Goal: Navigation & Orientation: Find specific page/section

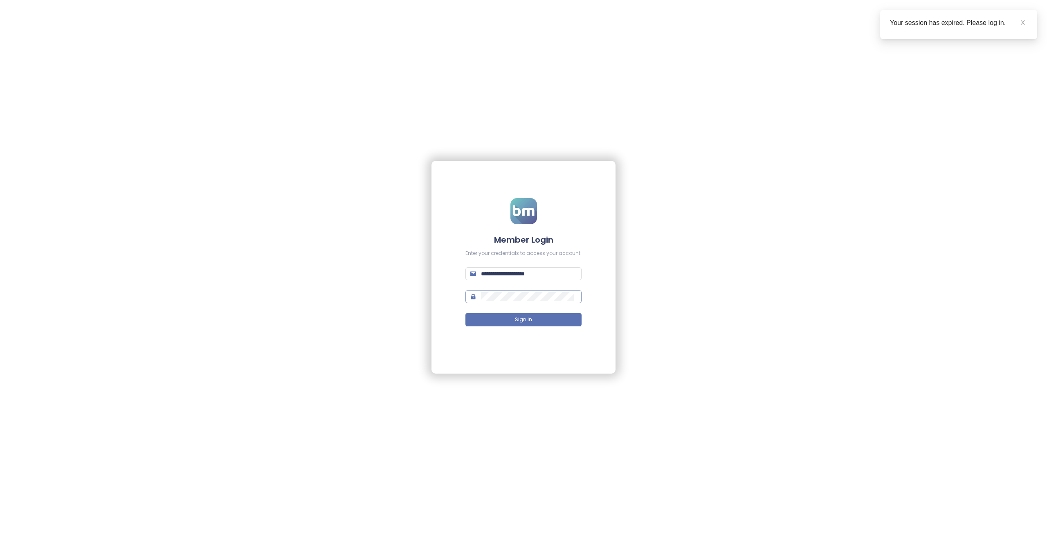
click at [523, 301] on span at bounding box center [523, 296] width 116 height 13
type input "**********"
click at [523, 317] on span "Sign In" at bounding box center [523, 320] width 17 height 8
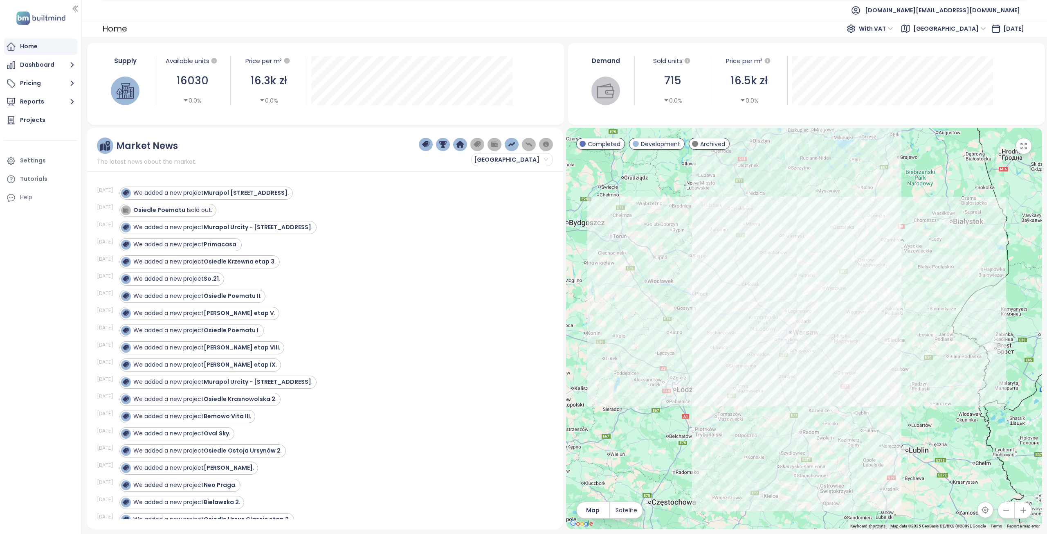
click at [952, 28] on span "Warszawa" at bounding box center [949, 28] width 73 height 12
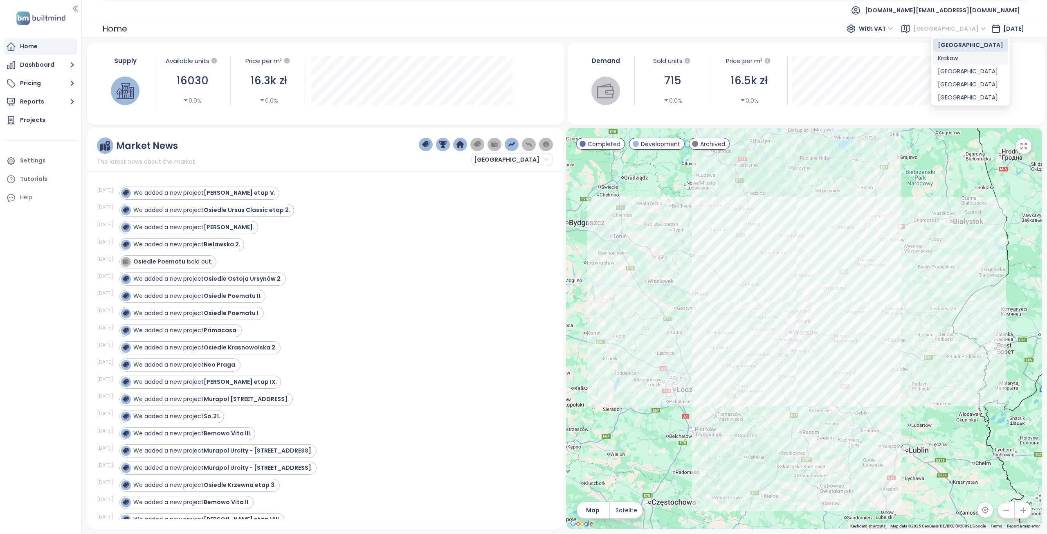
click at [953, 63] on div "Krakow" at bounding box center [970, 58] width 75 height 13
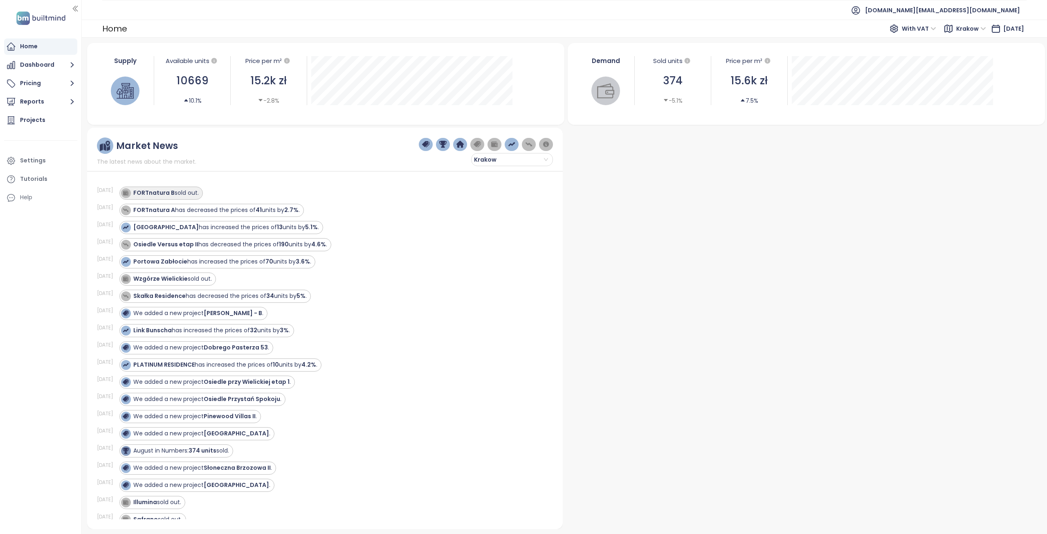
click at [165, 193] on strong "FORTnatura B" at bounding box center [153, 193] width 41 height 8
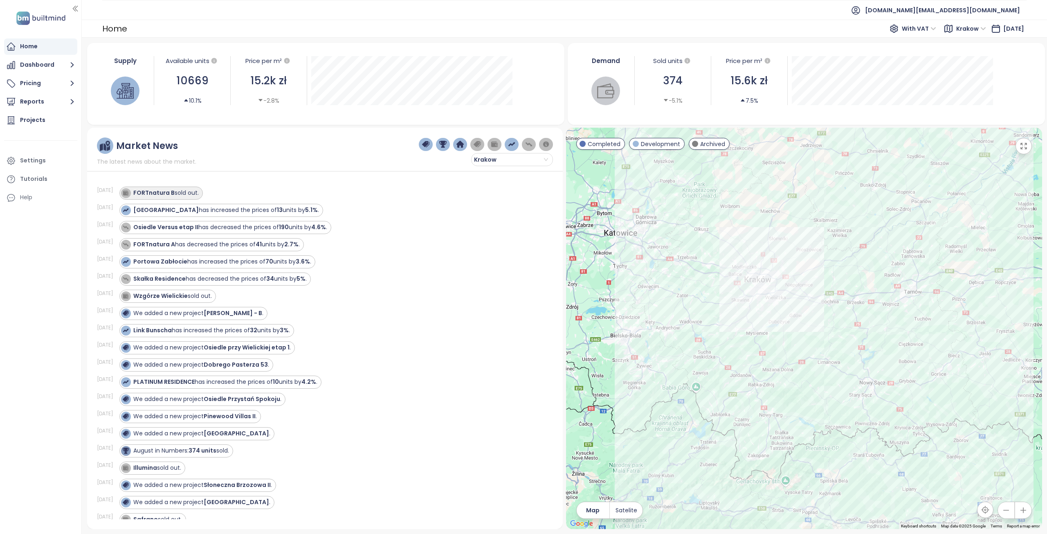
click at [160, 191] on strong "FORTnatura B" at bounding box center [153, 193] width 41 height 8
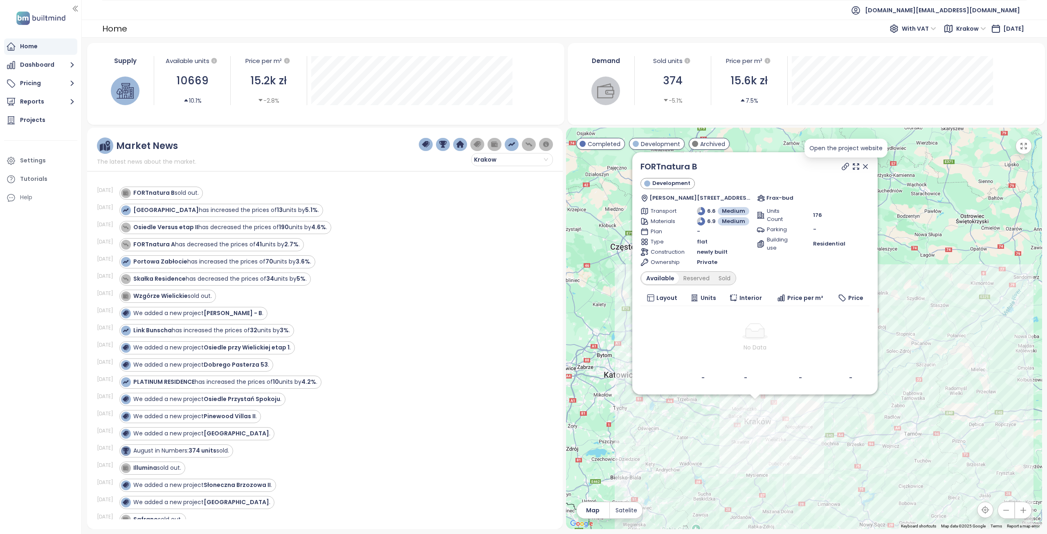
click at [844, 163] on icon at bounding box center [845, 166] width 8 height 8
copy link "FORTnatura B"
drag, startPoint x: 707, startPoint y: 171, endPoint x: 639, endPoint y: 168, distance: 68.0
click at [639, 168] on div "FORTnatura B Development Józefa Wybickiego 5A, 31-261 Kraków, Poland Frax-bud T…" at bounding box center [754, 273] width 245 height 242
